Goal: Navigation & Orientation: Find specific page/section

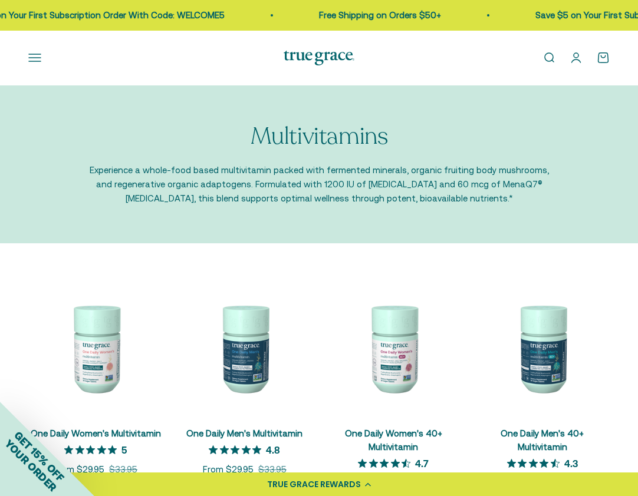
click at [31, 58] on button "Open navigation menu" at bounding box center [34, 57] width 13 height 13
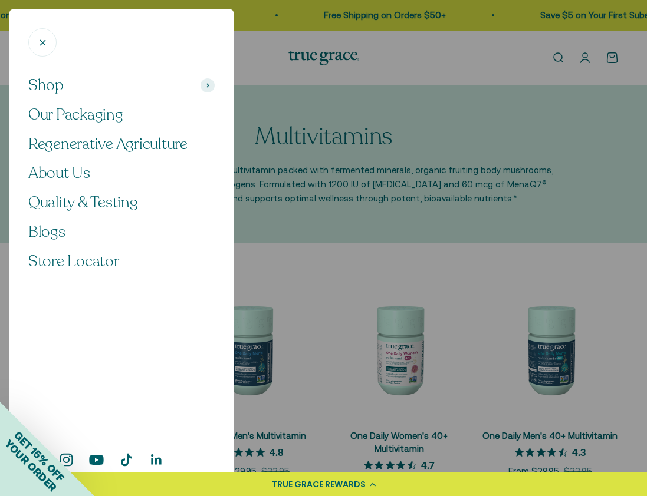
click at [393, 56] on div at bounding box center [323, 248] width 647 height 496
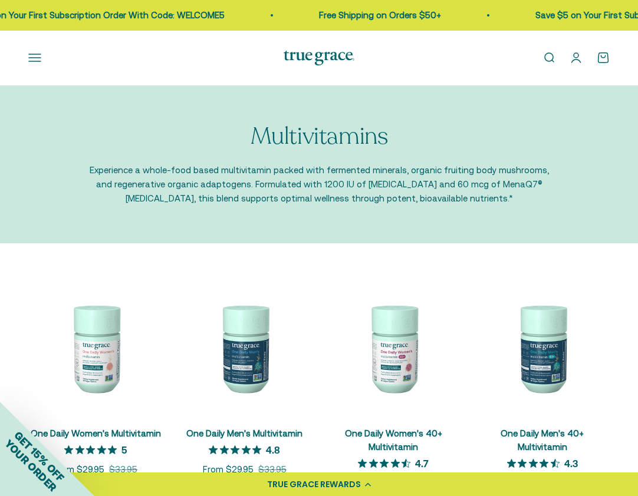
click at [550, 54] on link "Open search" at bounding box center [548, 57] width 13 height 13
click at [302, 51] on img at bounding box center [318, 58] width 71 height 15
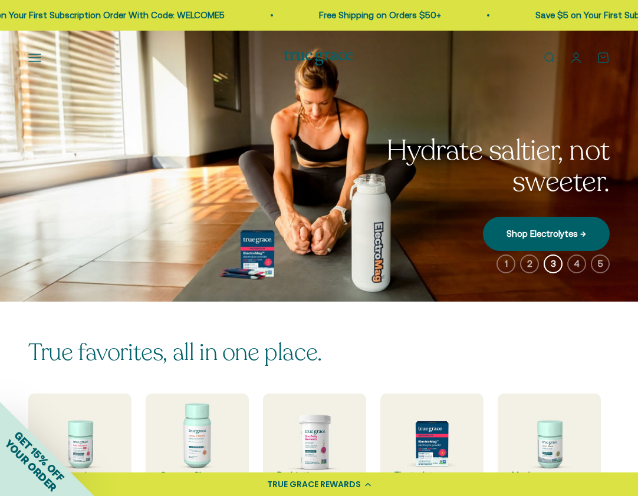
click at [504, 265] on icon "button" at bounding box center [505, 264] width 19 height 19
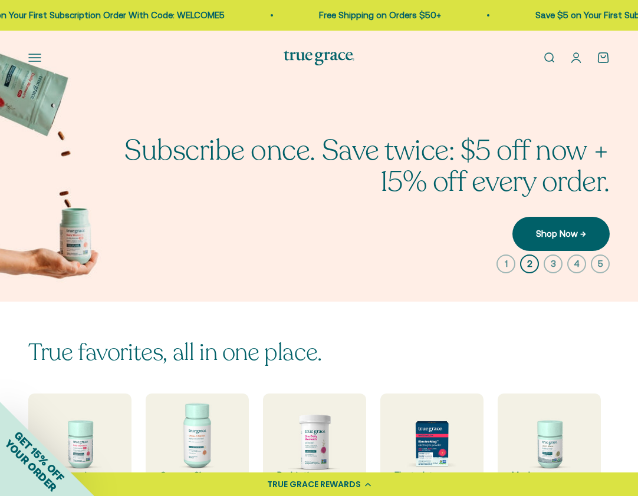
click at [507, 259] on icon "button" at bounding box center [505, 264] width 19 height 19
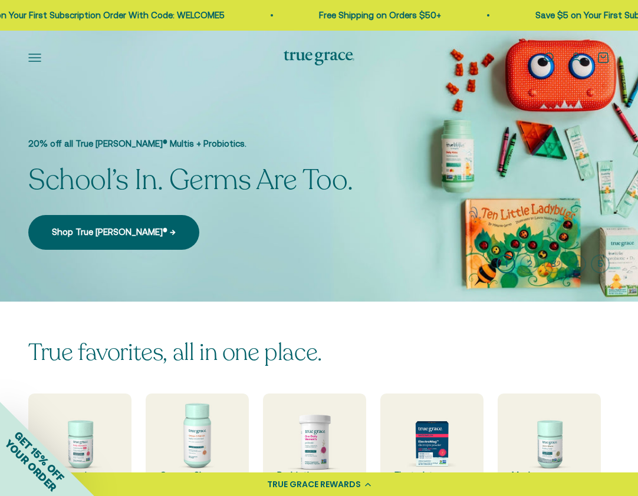
click at [525, 259] on icon "button" at bounding box center [529, 264] width 19 height 19
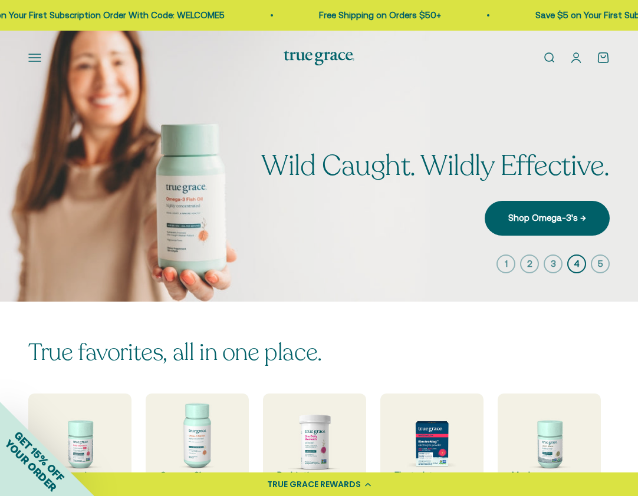
click at [602, 262] on icon "button" at bounding box center [600, 264] width 19 height 19
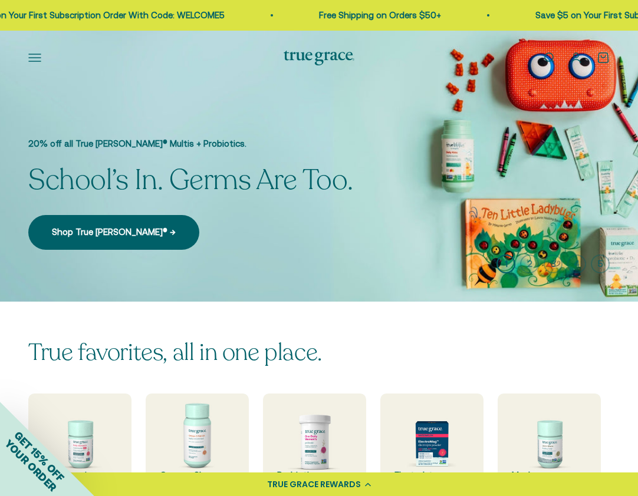
click at [35, 57] on button "Open navigation menu" at bounding box center [34, 57] width 13 height 13
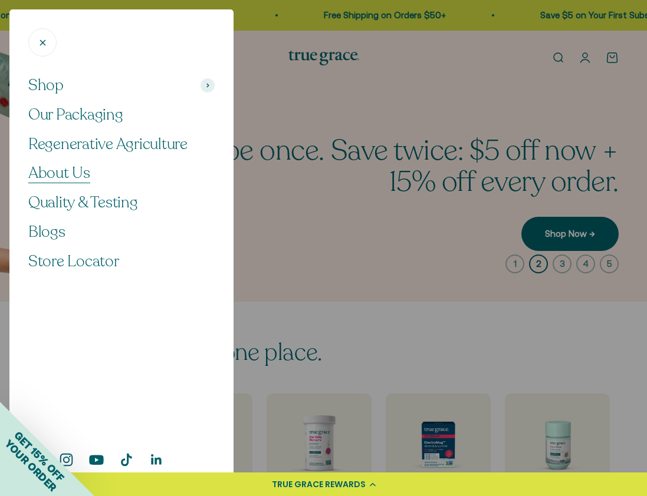
click at [62, 173] on span "About Us" at bounding box center [59, 173] width 62 height 21
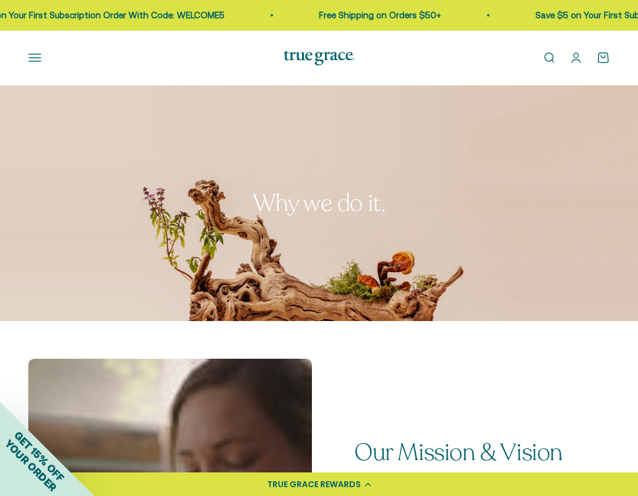
click at [35, 57] on button "Open navigation menu" at bounding box center [34, 57] width 13 height 13
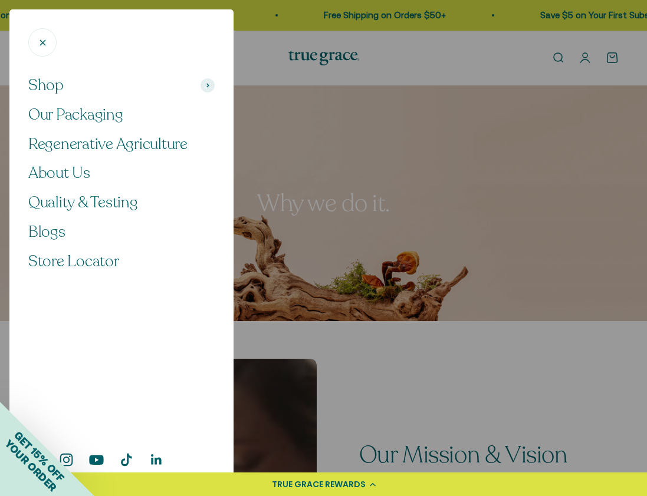
click at [334, 59] on div at bounding box center [323, 248] width 647 height 496
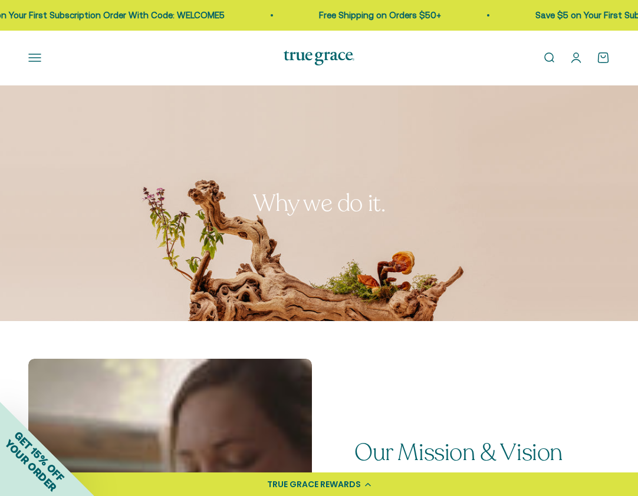
click at [302, 54] on img at bounding box center [318, 58] width 71 height 15
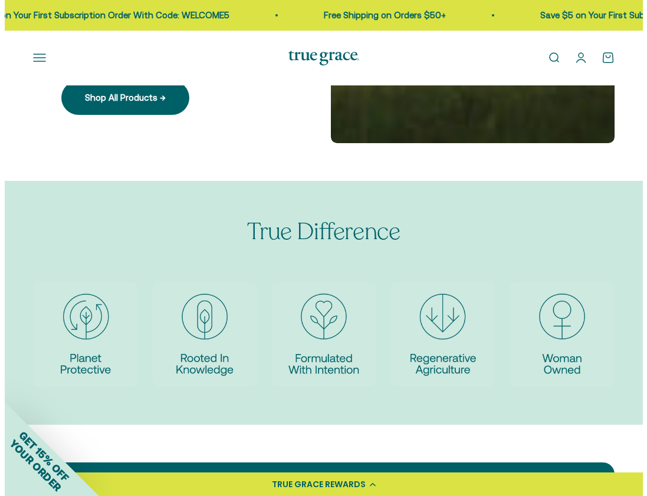
scroll to position [2102, 0]
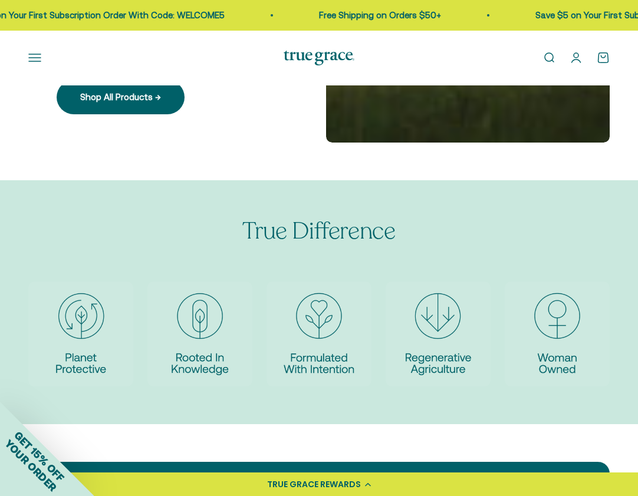
click at [35, 57] on button "Open navigation menu" at bounding box center [34, 57] width 13 height 13
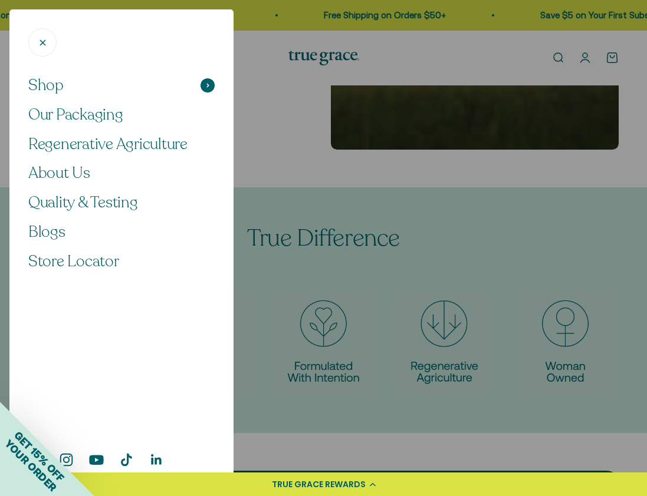
click at [48, 84] on span "Shop" at bounding box center [45, 85] width 35 height 20
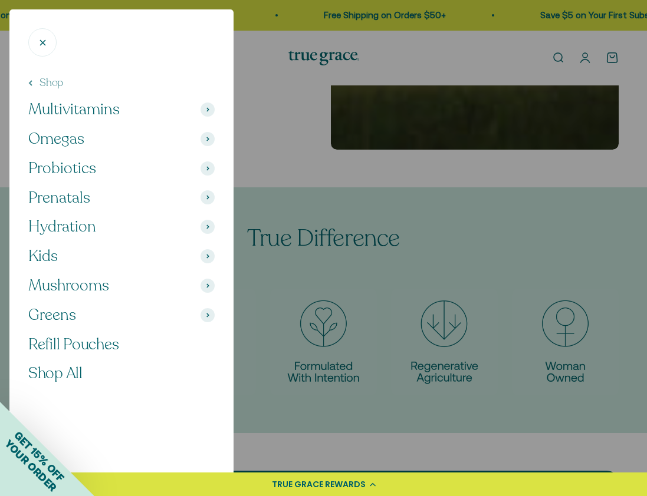
click at [62, 107] on span "Multivitamins" at bounding box center [73, 110] width 91 height 20
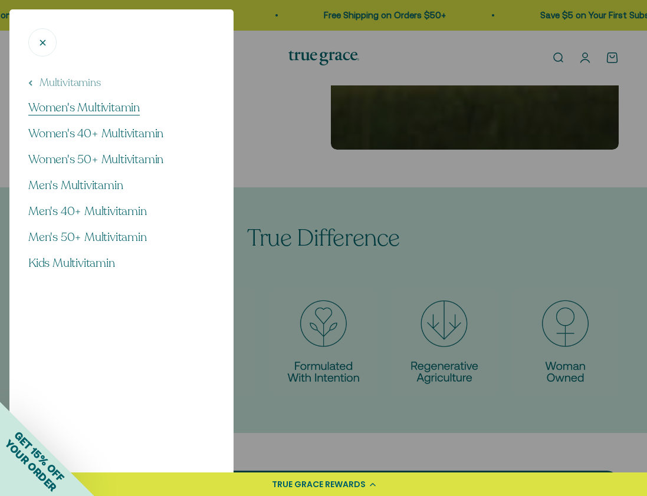
click at [64, 107] on span "Women's Multivitamin" at bounding box center [83, 108] width 111 height 16
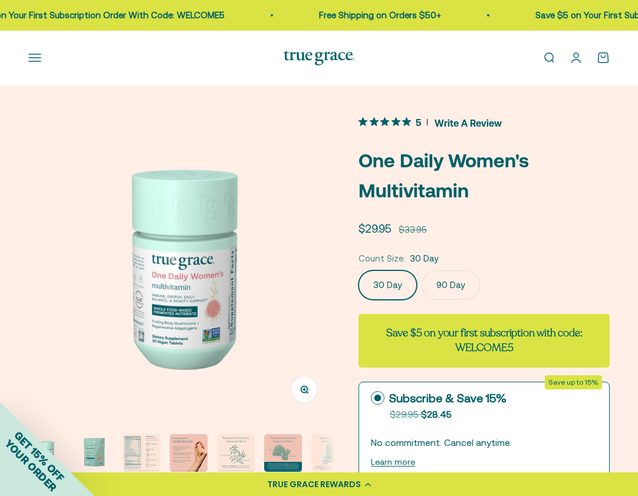
click at [37, 54] on button "Open navigation menu" at bounding box center [34, 57] width 13 height 13
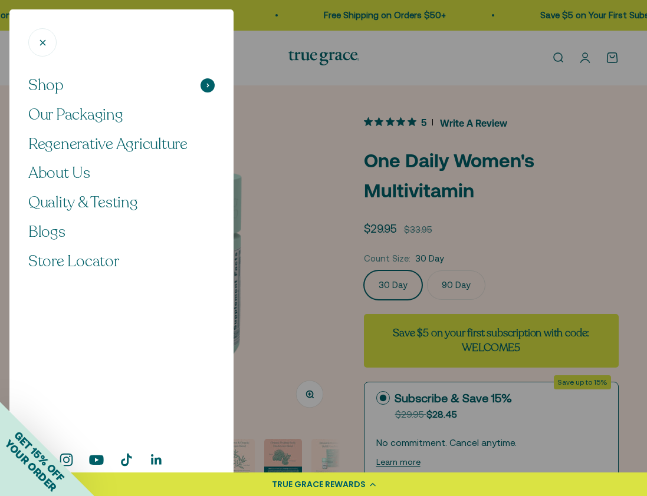
click at [208, 84] on icon at bounding box center [207, 85] width 3 height 5
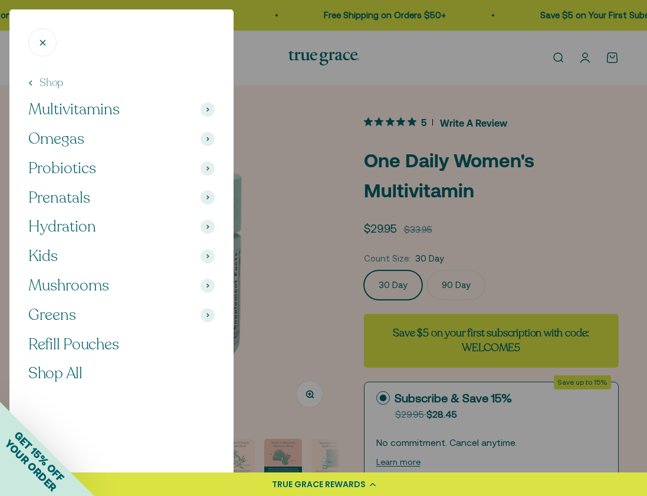
click at [82, 107] on span "Multivitamins" at bounding box center [73, 110] width 91 height 20
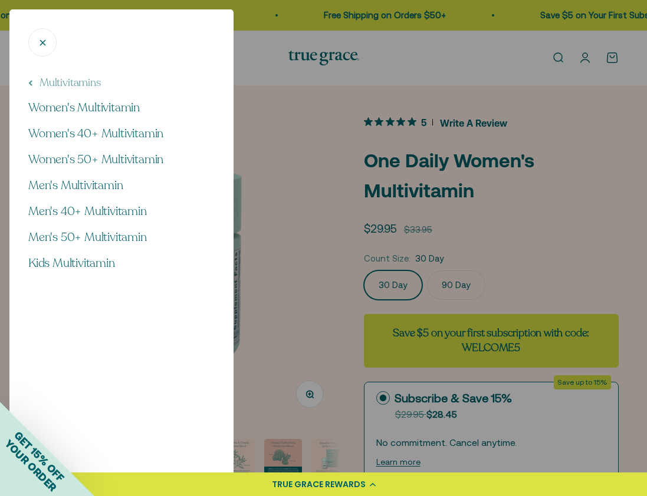
click at [285, 137] on div at bounding box center [323, 248] width 647 height 496
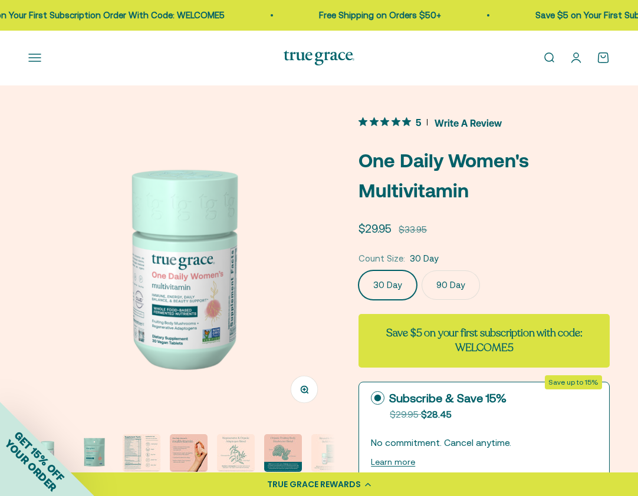
click at [306, 49] on div "Open navigation menu Open search Shop Multivitamins Women's Multivitamin Women'…" at bounding box center [319, 58] width 638 height 55
click at [309, 54] on img at bounding box center [318, 58] width 71 height 15
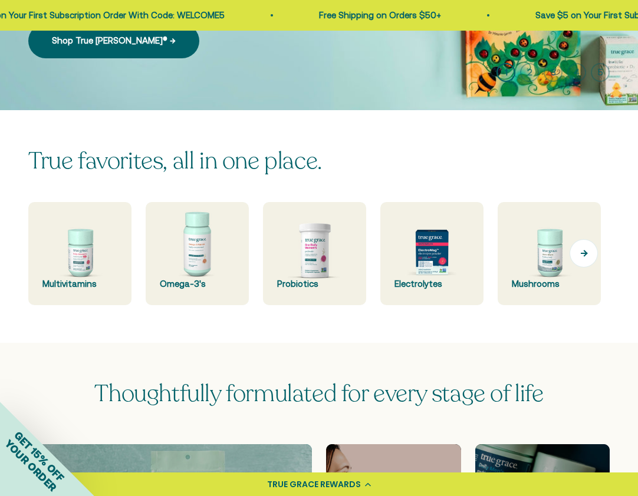
click at [585, 251] on button "Next" at bounding box center [583, 253] width 28 height 28
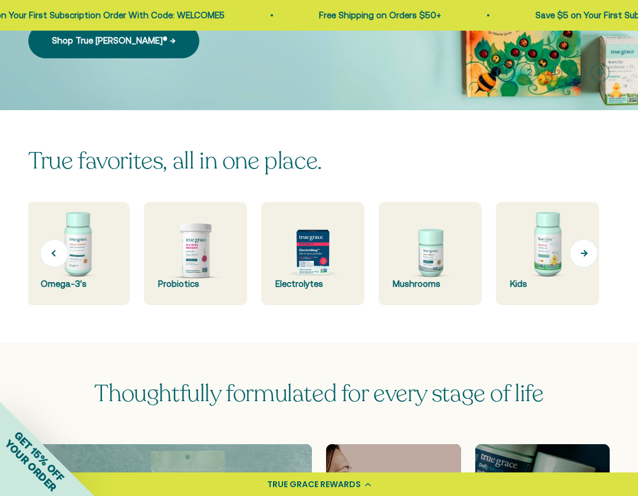
click at [585, 252] on button "Next" at bounding box center [583, 253] width 28 height 28
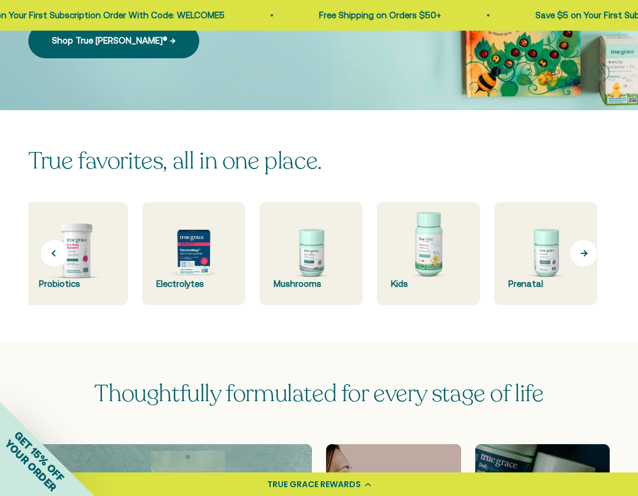
click at [583, 252] on button "Next" at bounding box center [583, 253] width 28 height 28
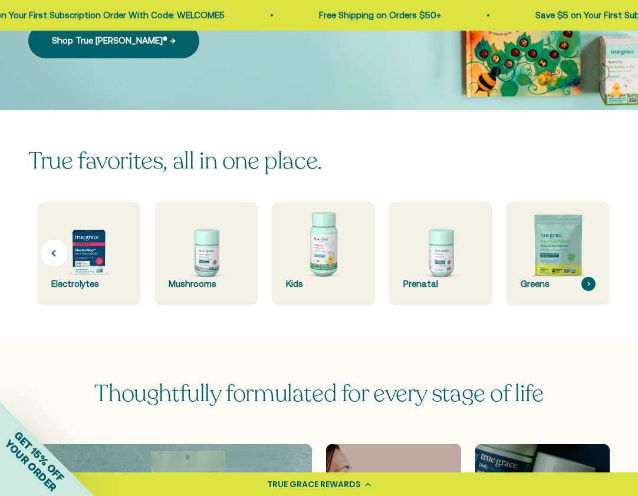
scroll to position [0, 357]
click at [583, 252] on img at bounding box center [558, 254] width 110 height 110
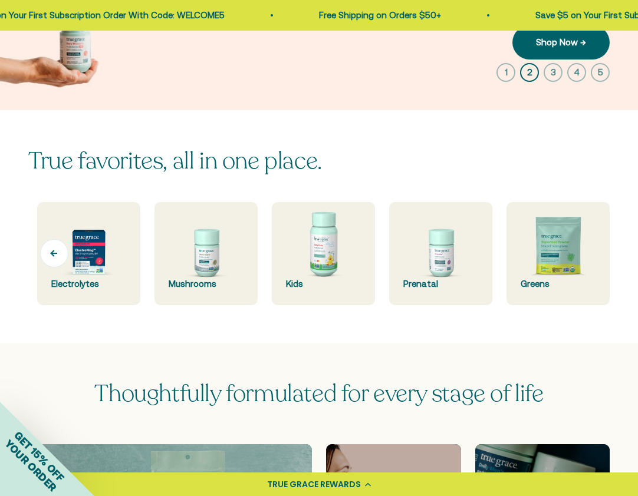
click at [56, 250] on button "Previous" at bounding box center [54, 253] width 28 height 28
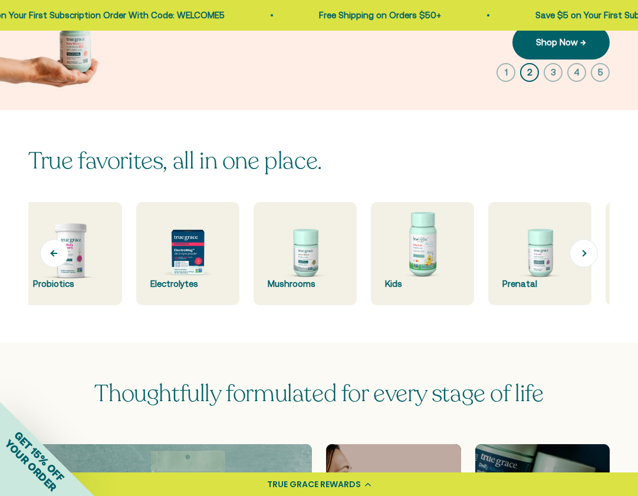
click at [56, 250] on button "Previous" at bounding box center [54, 253] width 28 height 28
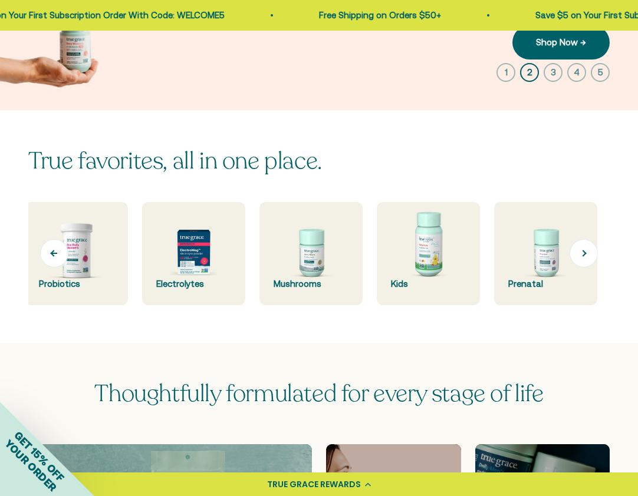
click at [56, 250] on button "Previous" at bounding box center [54, 253] width 28 height 28
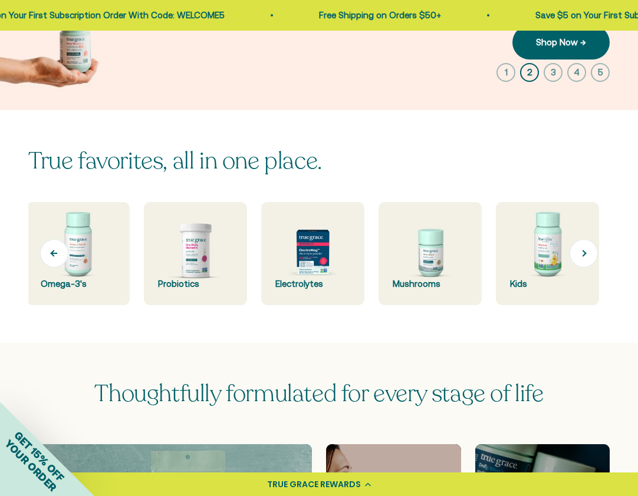
click at [56, 250] on button "Previous" at bounding box center [54, 253] width 28 height 28
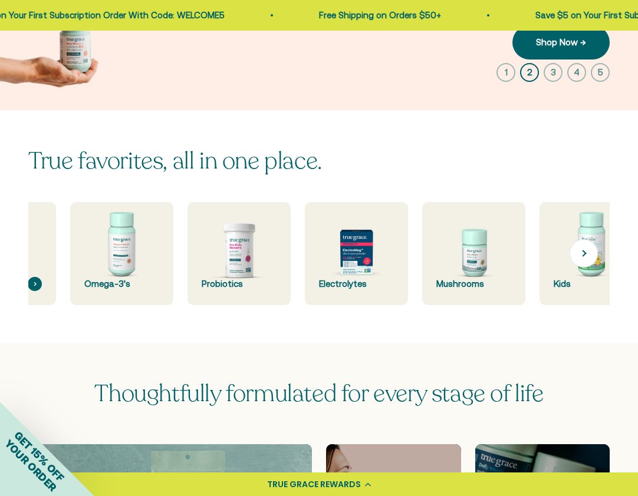
scroll to position [0, 0]
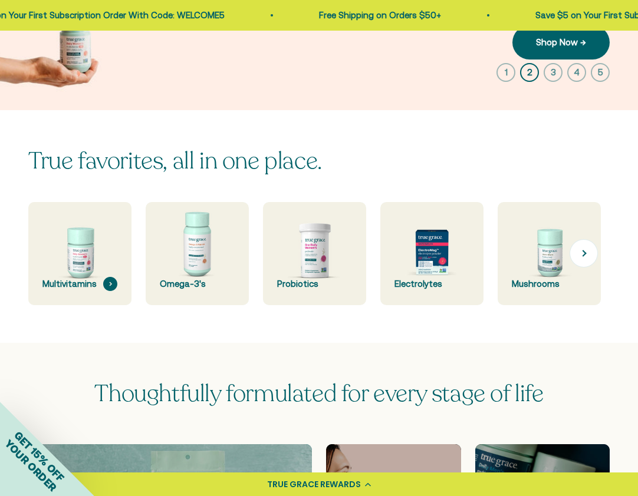
click at [56, 251] on img at bounding box center [80, 254] width 110 height 110
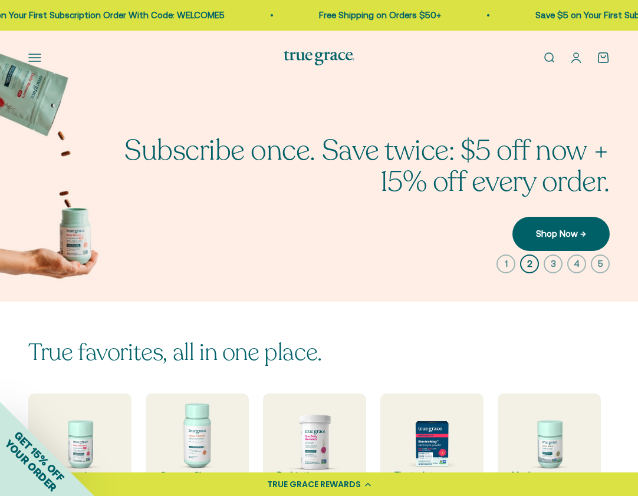
click at [318, 57] on img at bounding box center [318, 58] width 71 height 15
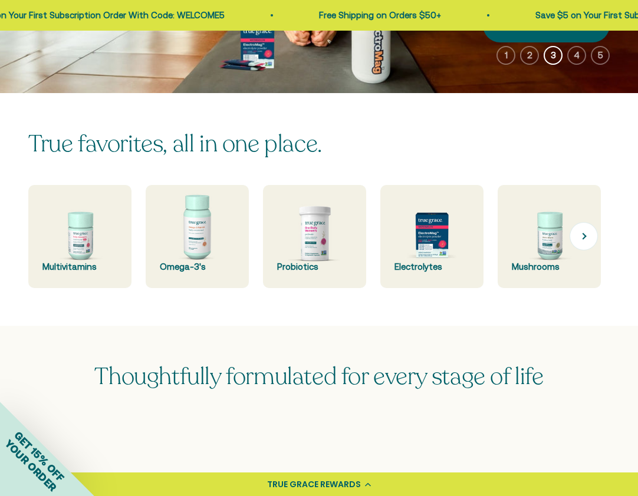
scroll to position [219, 0]
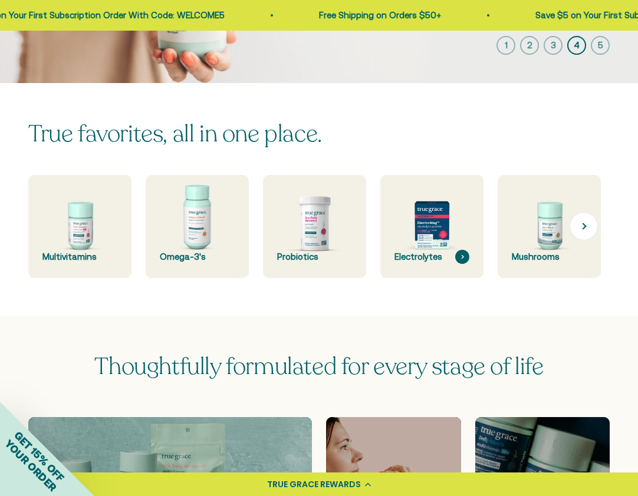
click at [432, 222] on img at bounding box center [432, 226] width 110 height 110
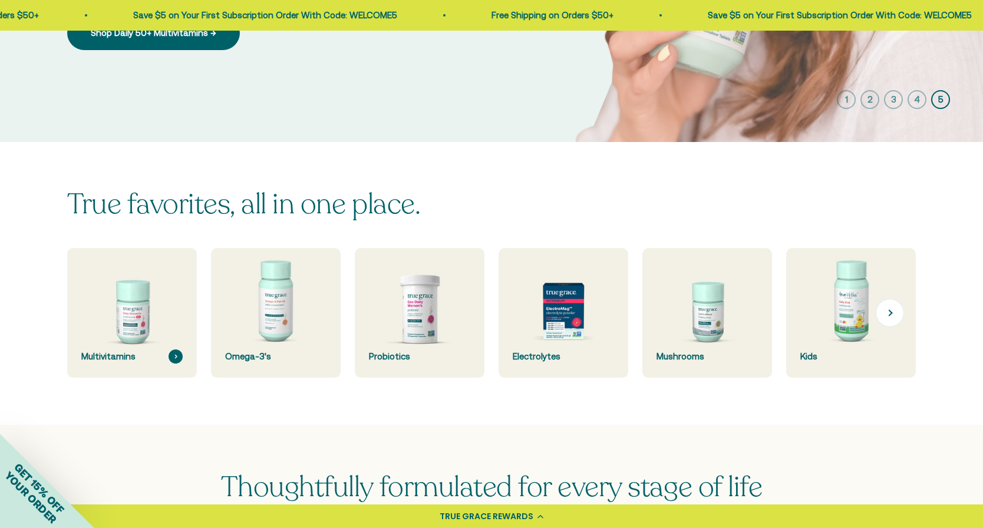
click at [131, 305] on img at bounding box center [131, 313] width 137 height 137
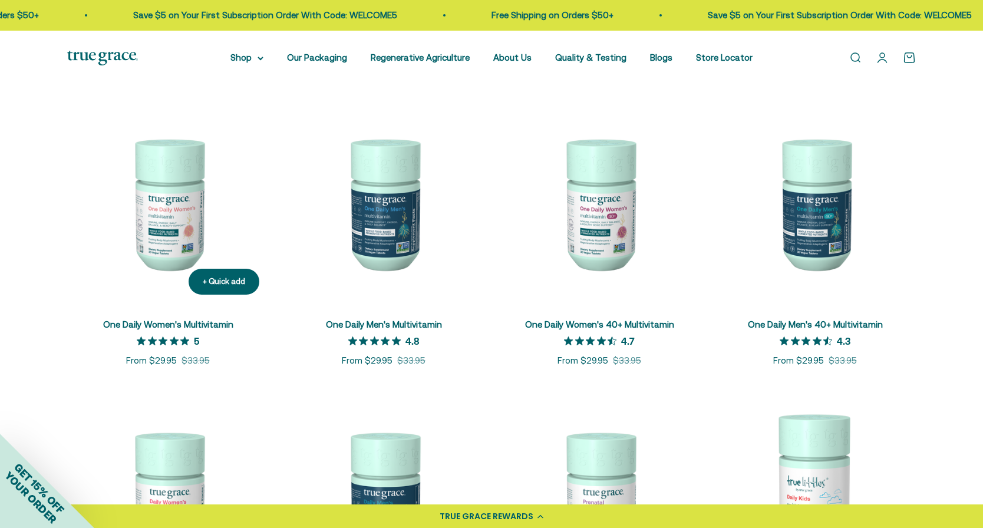
scroll to position [220, 0]
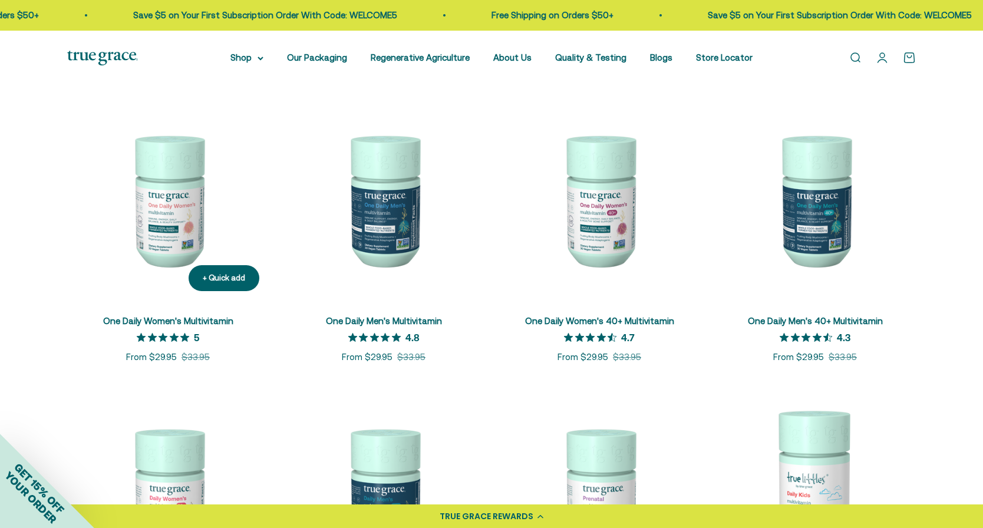
drag, startPoint x: 162, startPoint y: 227, endPoint x: 165, endPoint y: 235, distance: 8.2
click at [162, 227] on img at bounding box center [168, 200] width 202 height 202
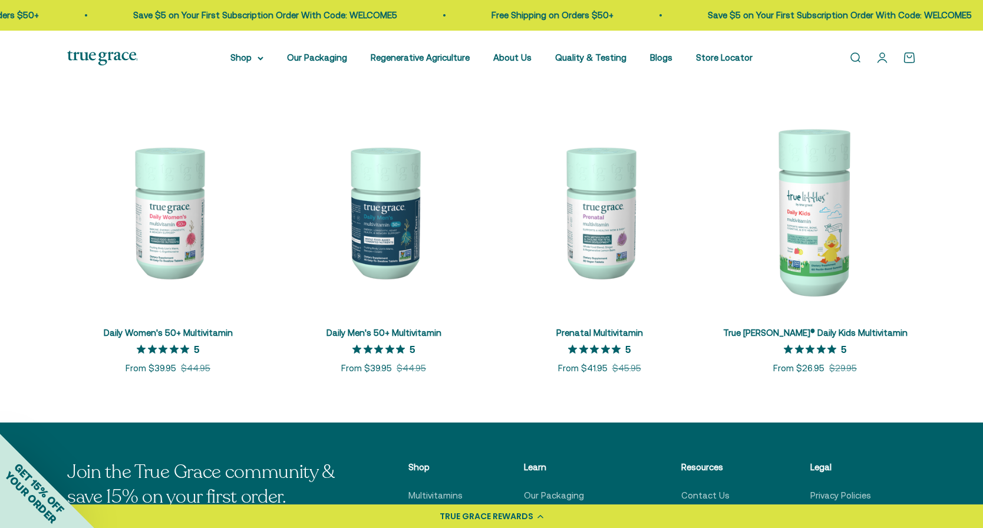
scroll to position [0, 0]
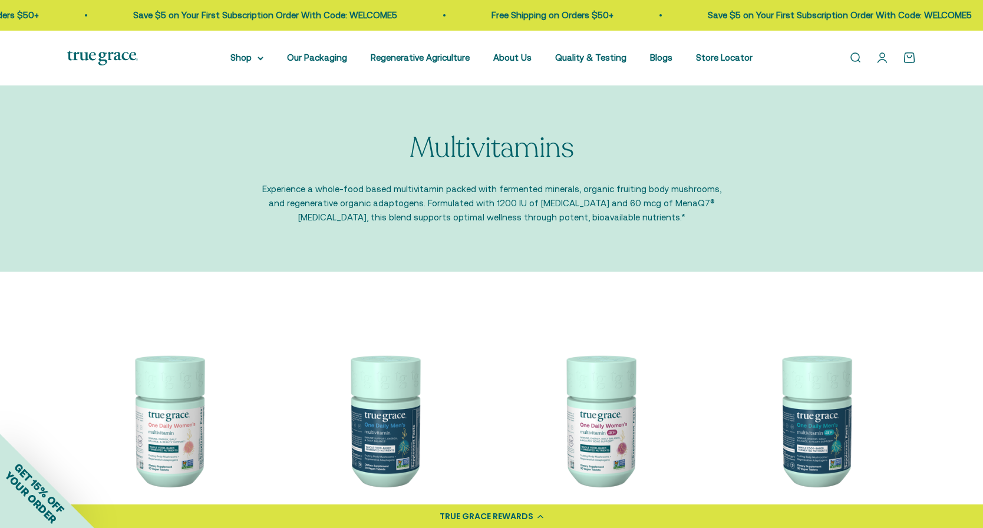
click at [112, 54] on img at bounding box center [102, 58] width 71 height 15
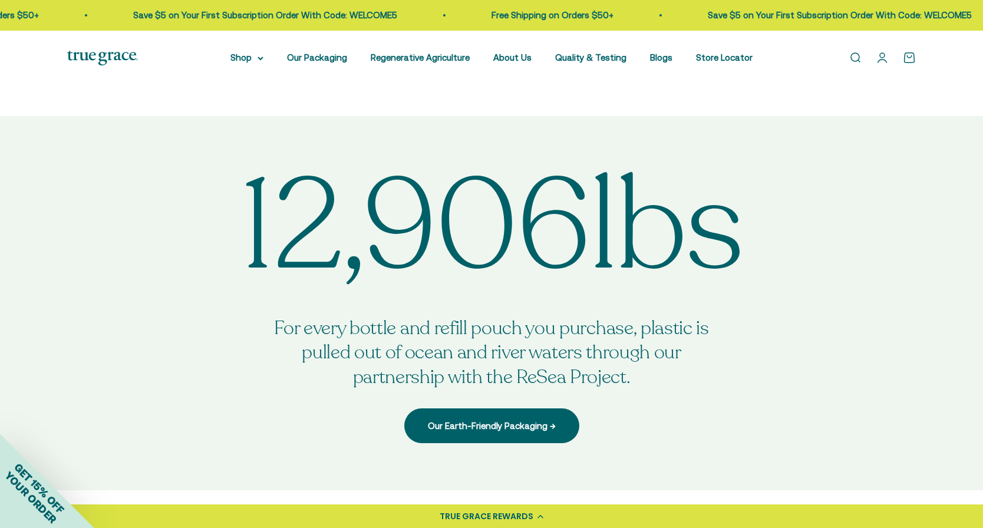
scroll to position [3362, 0]
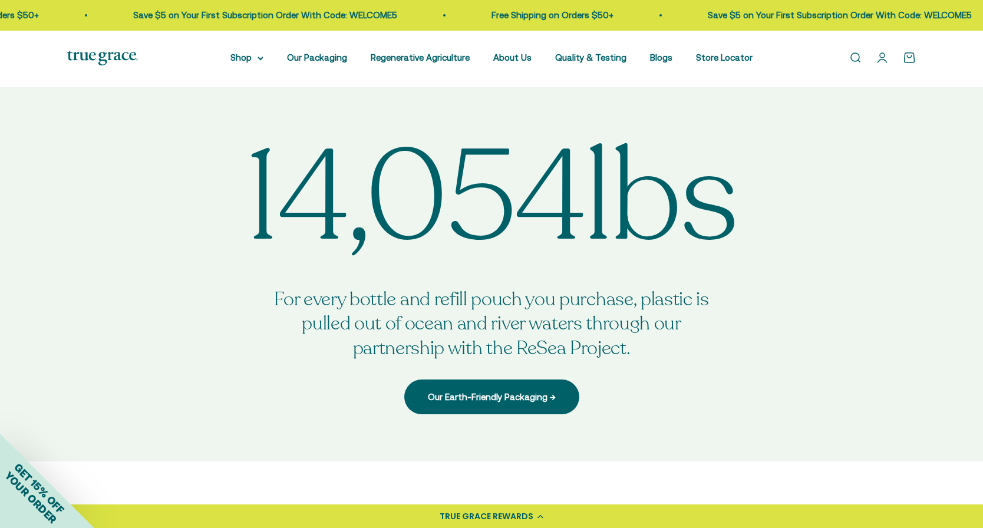
drag, startPoint x: 105, startPoint y: 54, endPoint x: 116, endPoint y: 51, distance: 11.6
click at [117, 54] on img at bounding box center [102, 58] width 71 height 15
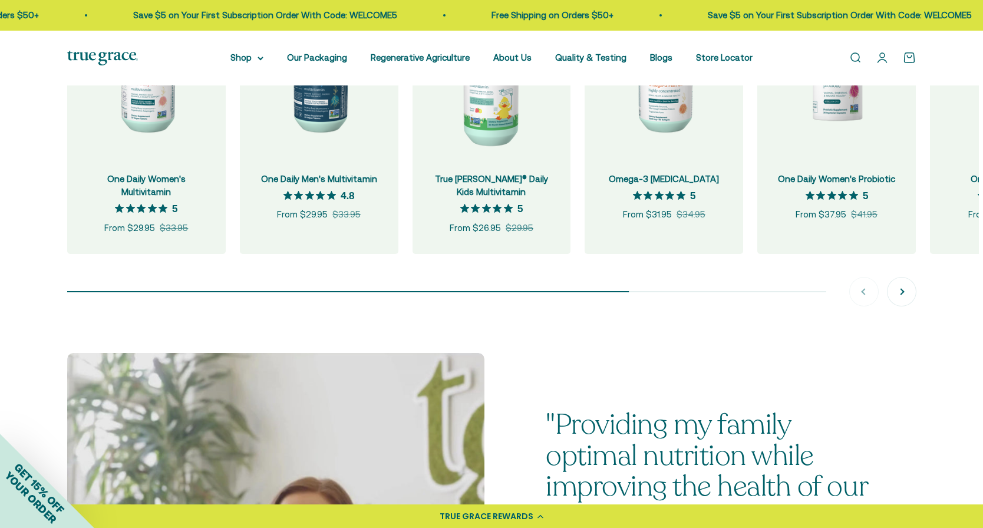
scroll to position [1335, 0]
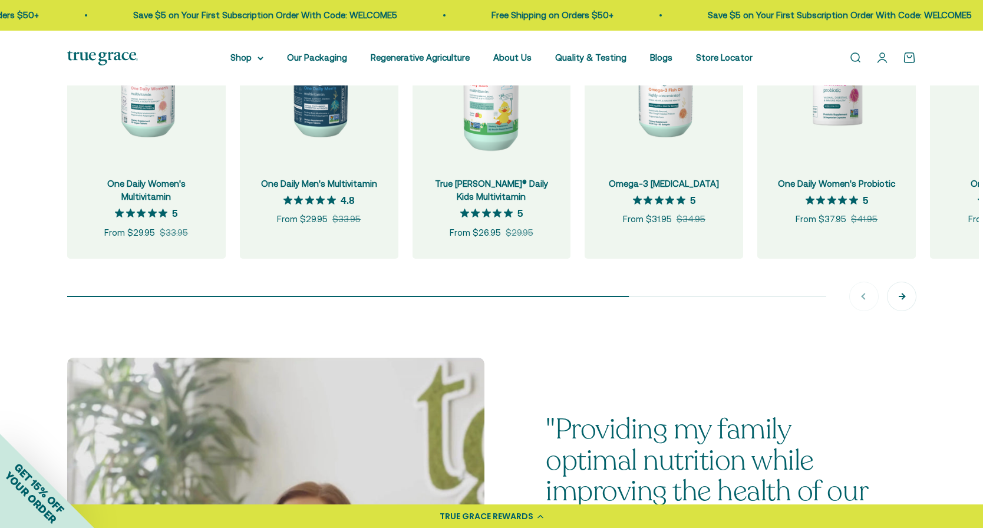
click at [906, 296] on button "Next" at bounding box center [902, 296] width 28 height 28
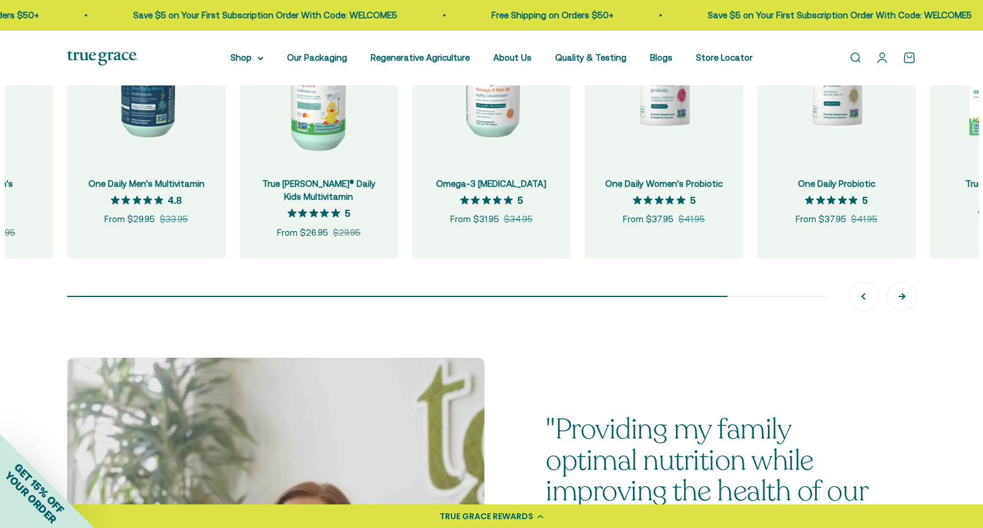
click at [905, 298] on button "Next" at bounding box center [902, 296] width 28 height 28
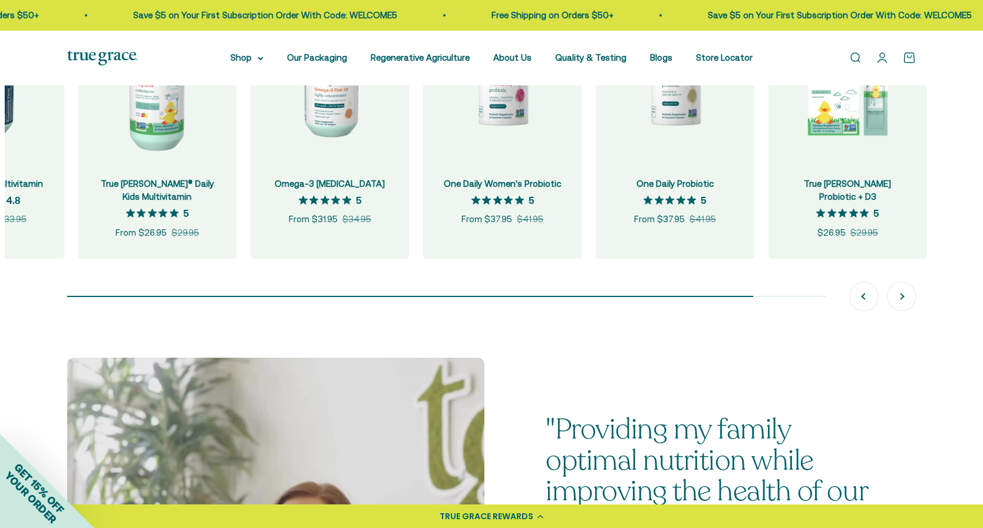
scroll to position [0, 345]
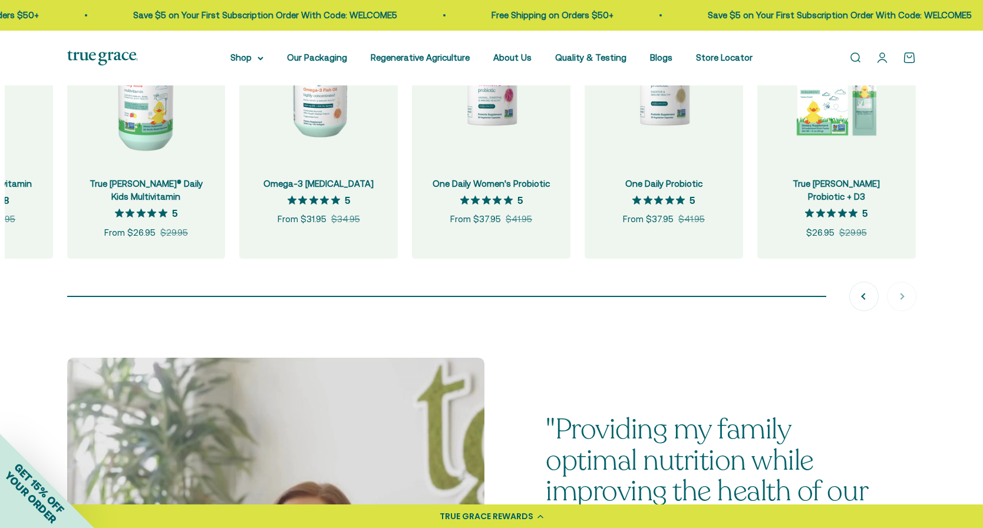
click at [907, 297] on div "Previous Next" at bounding box center [883, 296] width 66 height 28
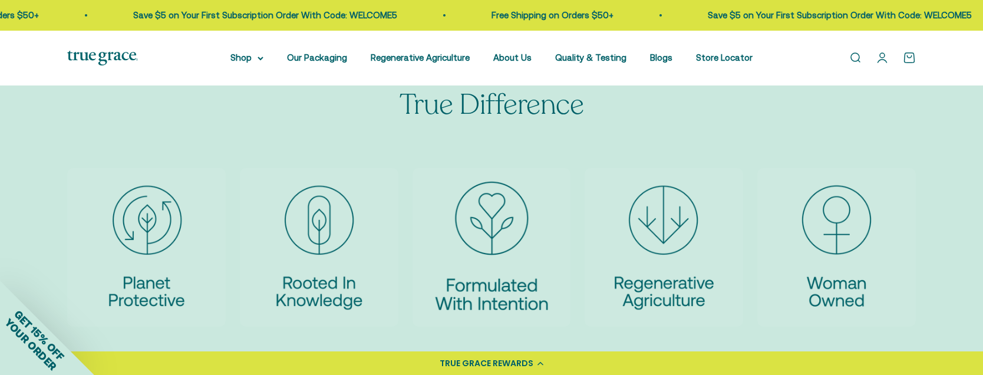
scroll to position [2688, 0]
